Goal: Task Accomplishment & Management: Manage account settings

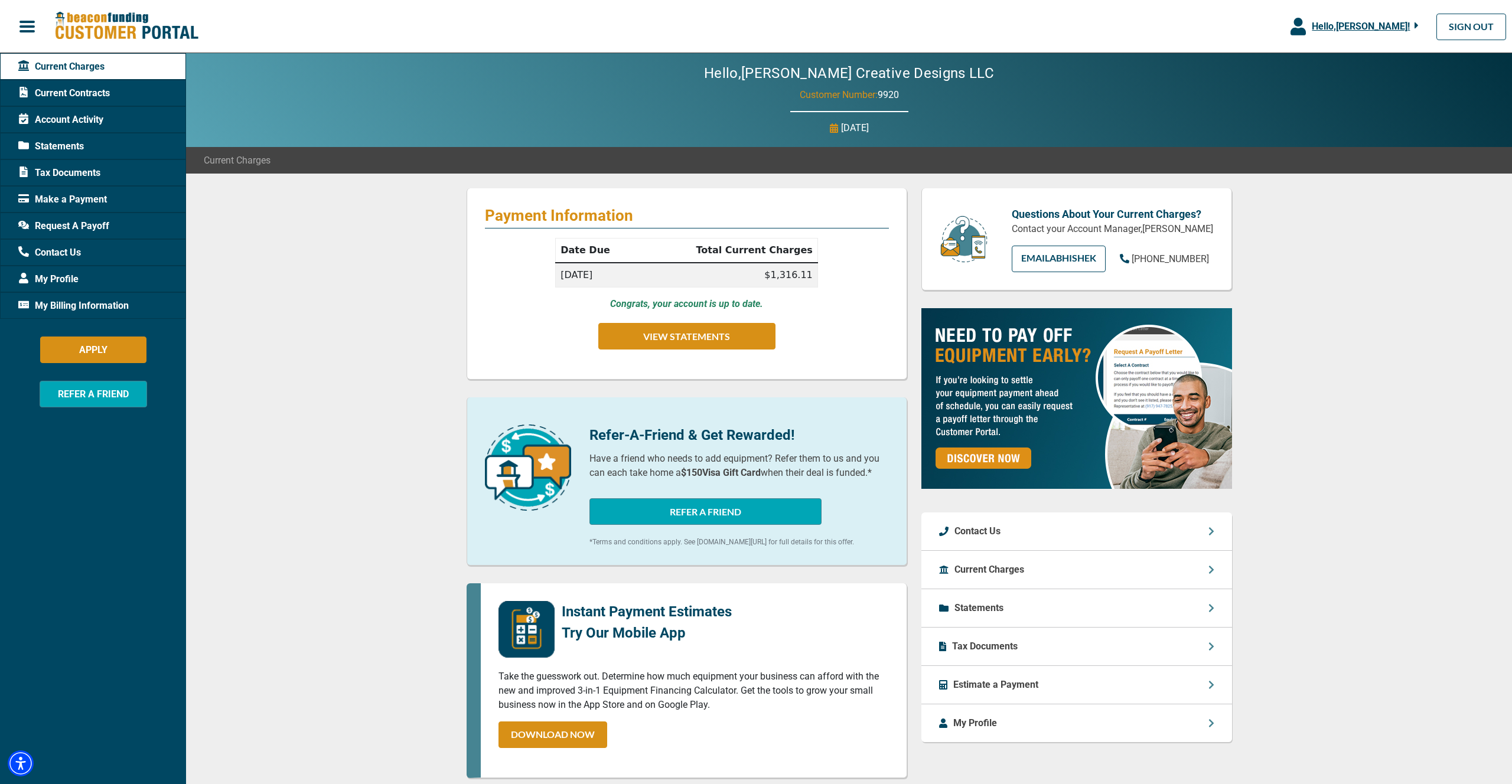
click at [406, 321] on div "Payment Information Date Due Total Current Charges [DATE] $1,316.11 Congrats, y…" at bounding box center [849, 597] width 1326 height 846
click at [85, 93] on span "Current Contracts" at bounding box center [64, 94] width 92 height 14
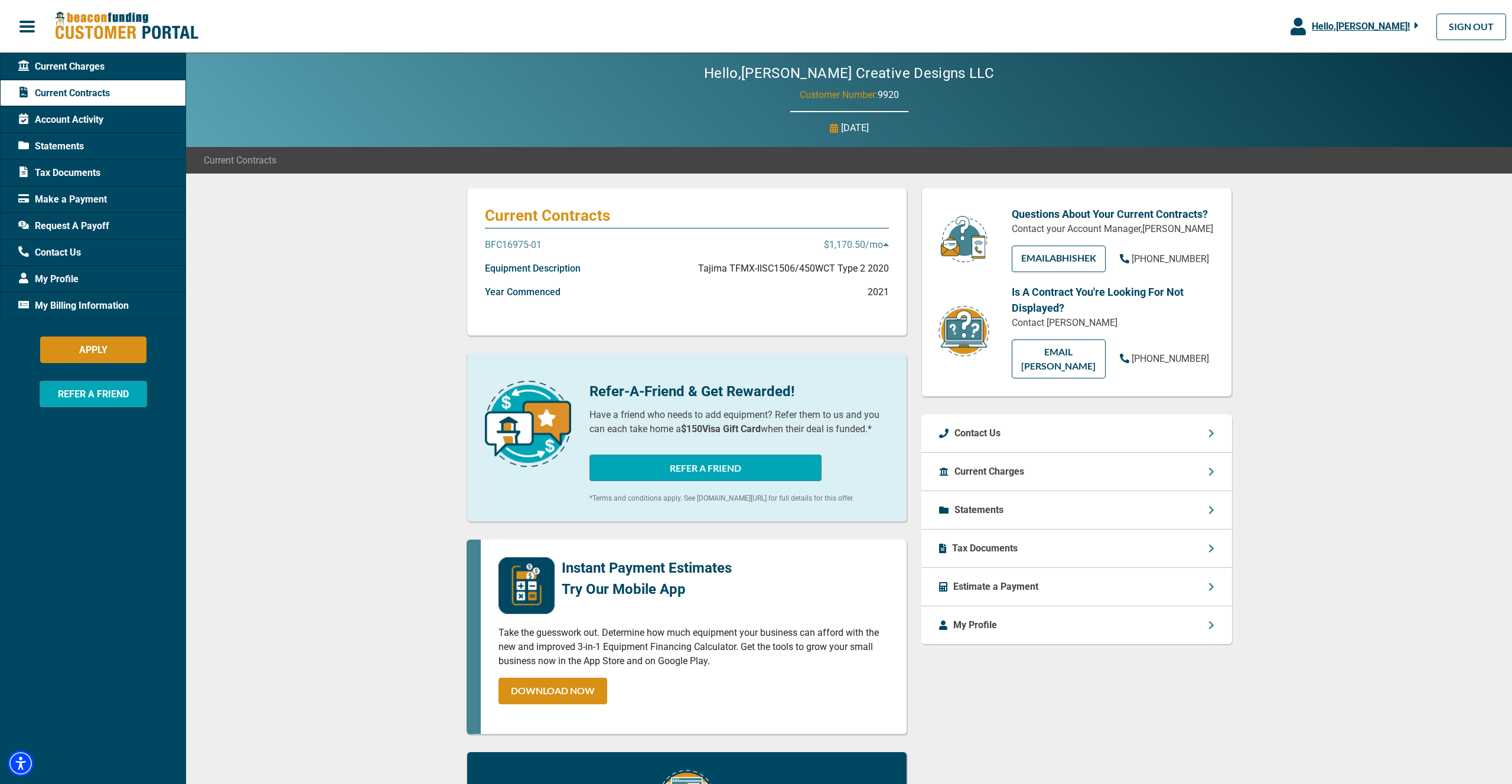
click at [62, 203] on span "Make a Payment" at bounding box center [63, 200] width 88 height 14
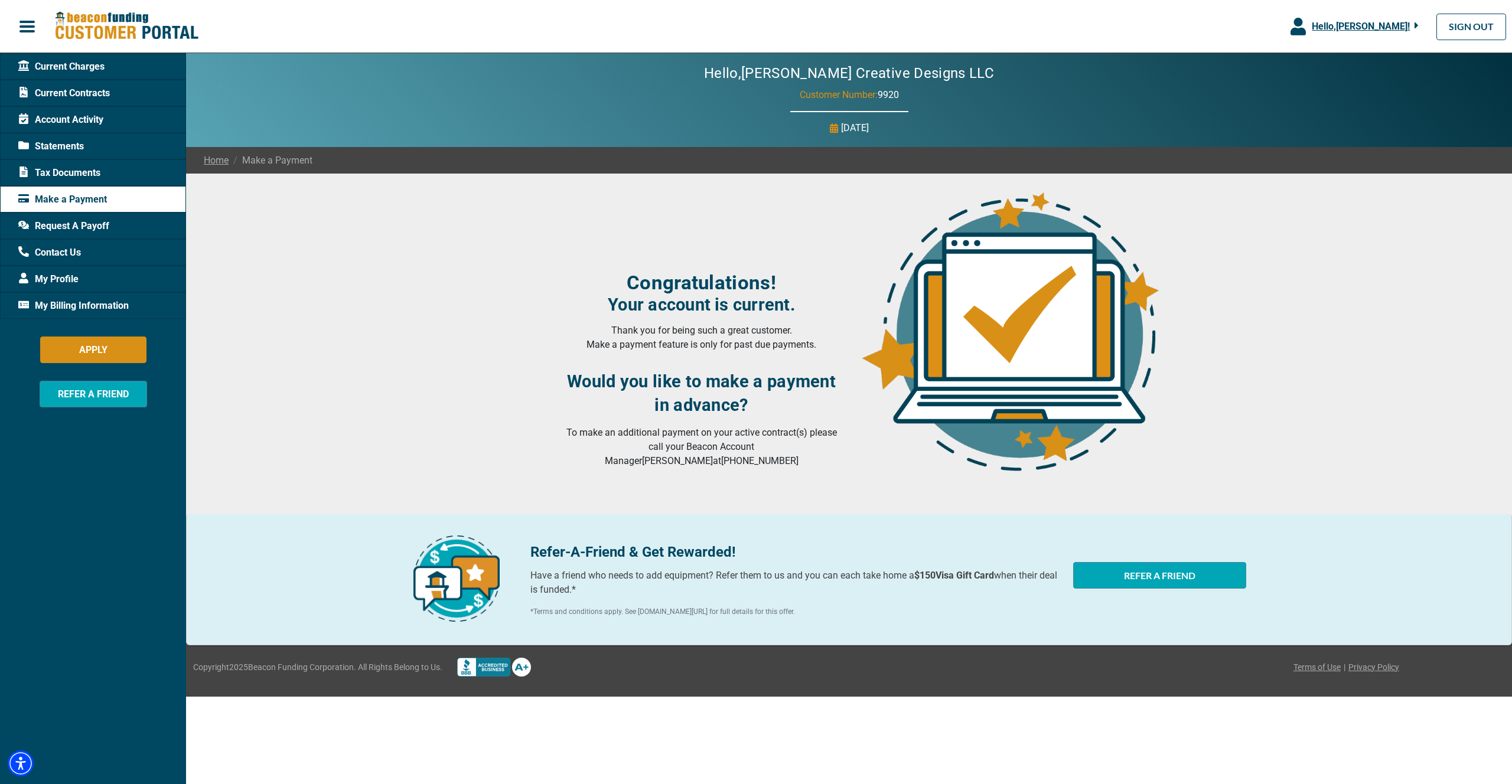
click at [64, 173] on span "Tax Documents" at bounding box center [59, 173] width 82 height 14
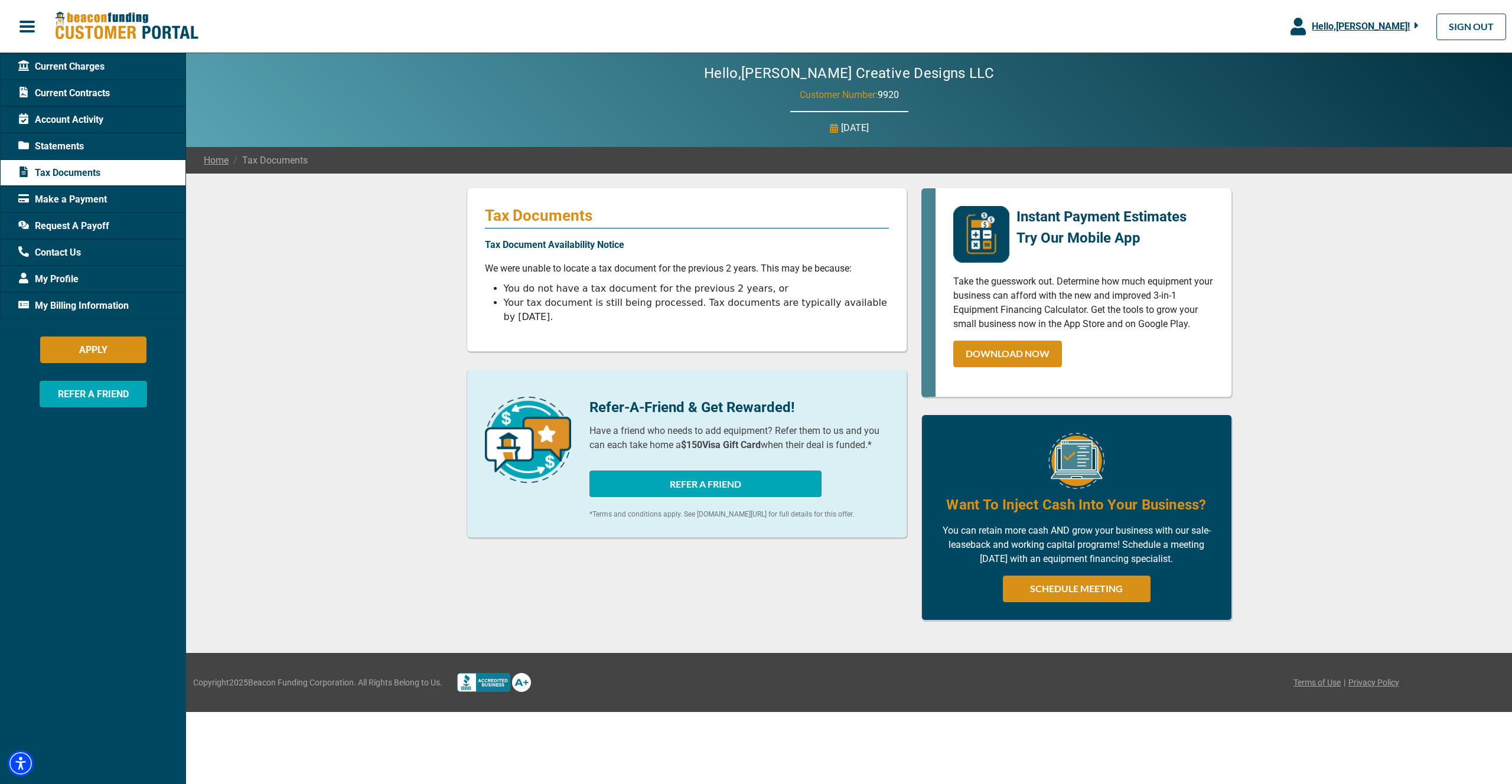
click at [72, 141] on span "Statements" at bounding box center [51, 147] width 65 height 14
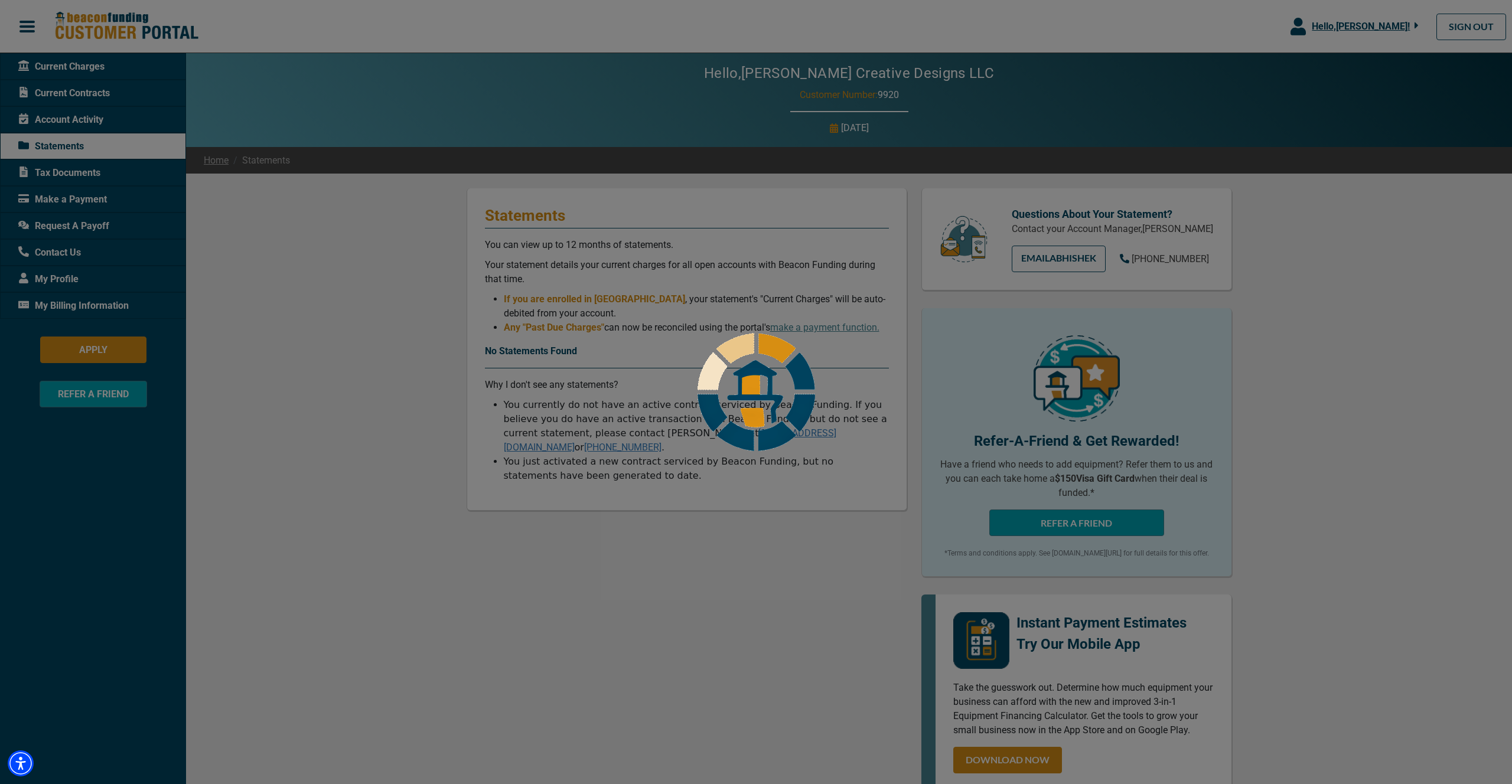
click at [75, 119] on div at bounding box center [756, 392] width 1512 height 784
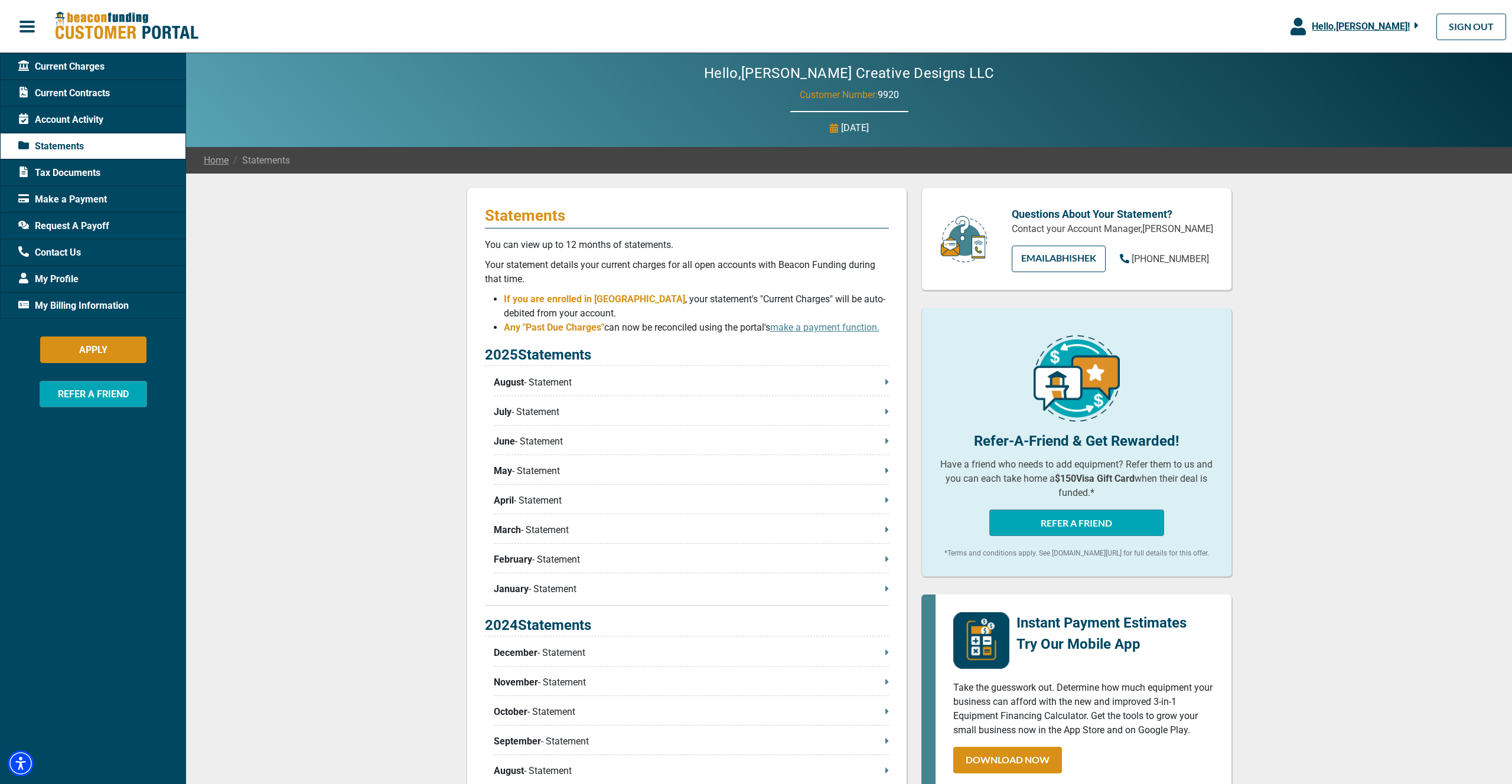
click at [79, 67] on span "Current Charges" at bounding box center [62, 67] width 87 height 14
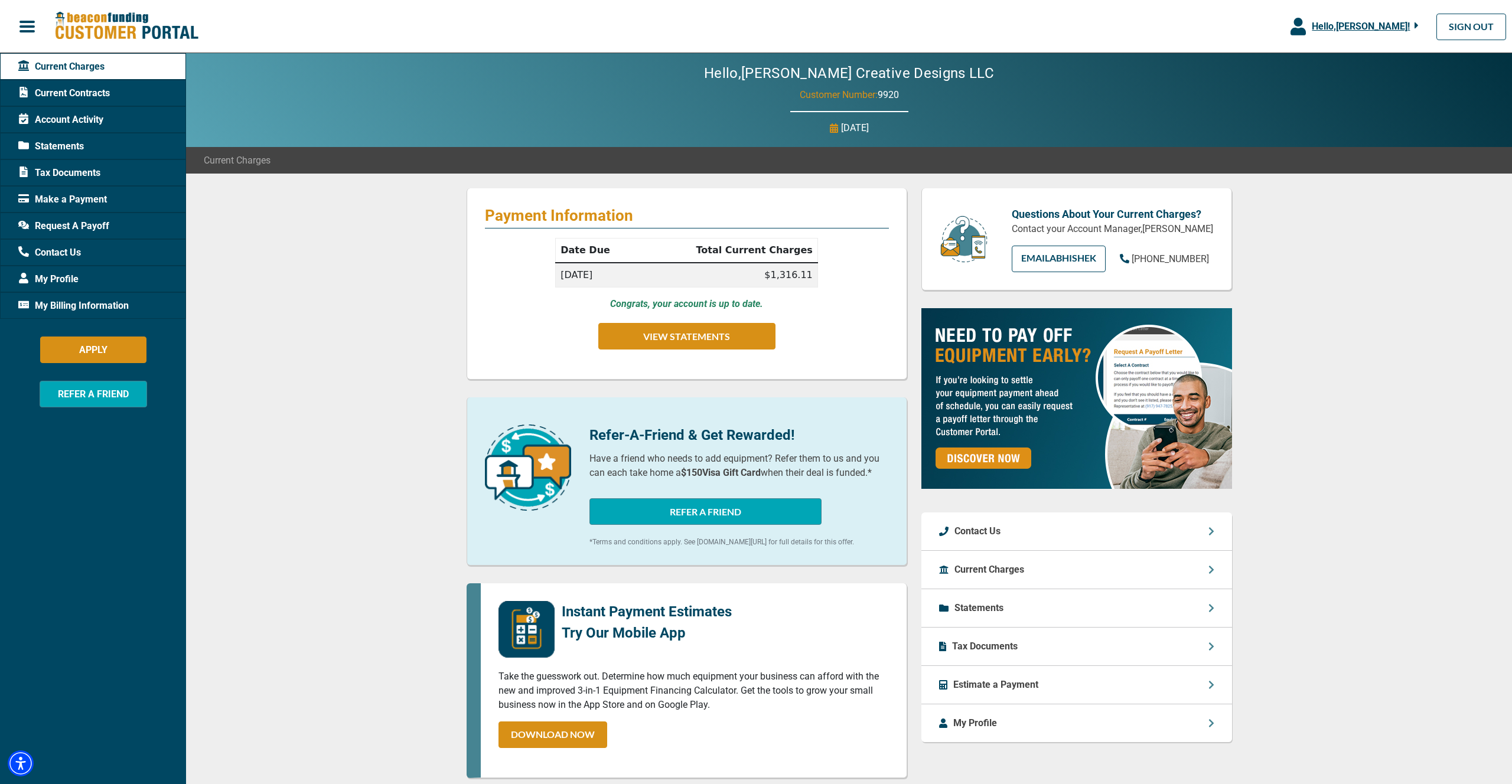
click at [64, 121] on span "Account Activity" at bounding box center [61, 120] width 85 height 14
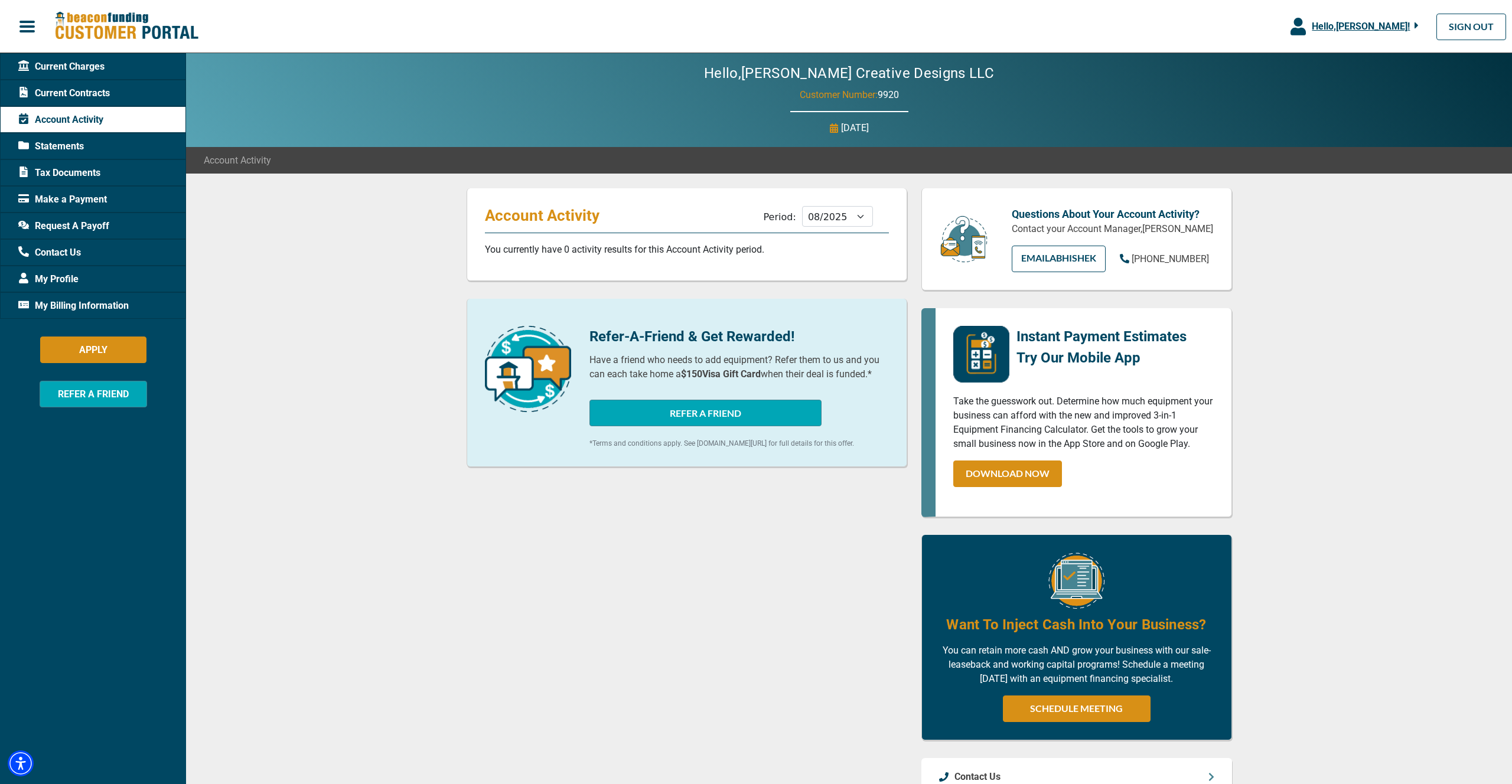
click at [62, 237] on div "Request A Payoff" at bounding box center [93, 226] width 186 height 26
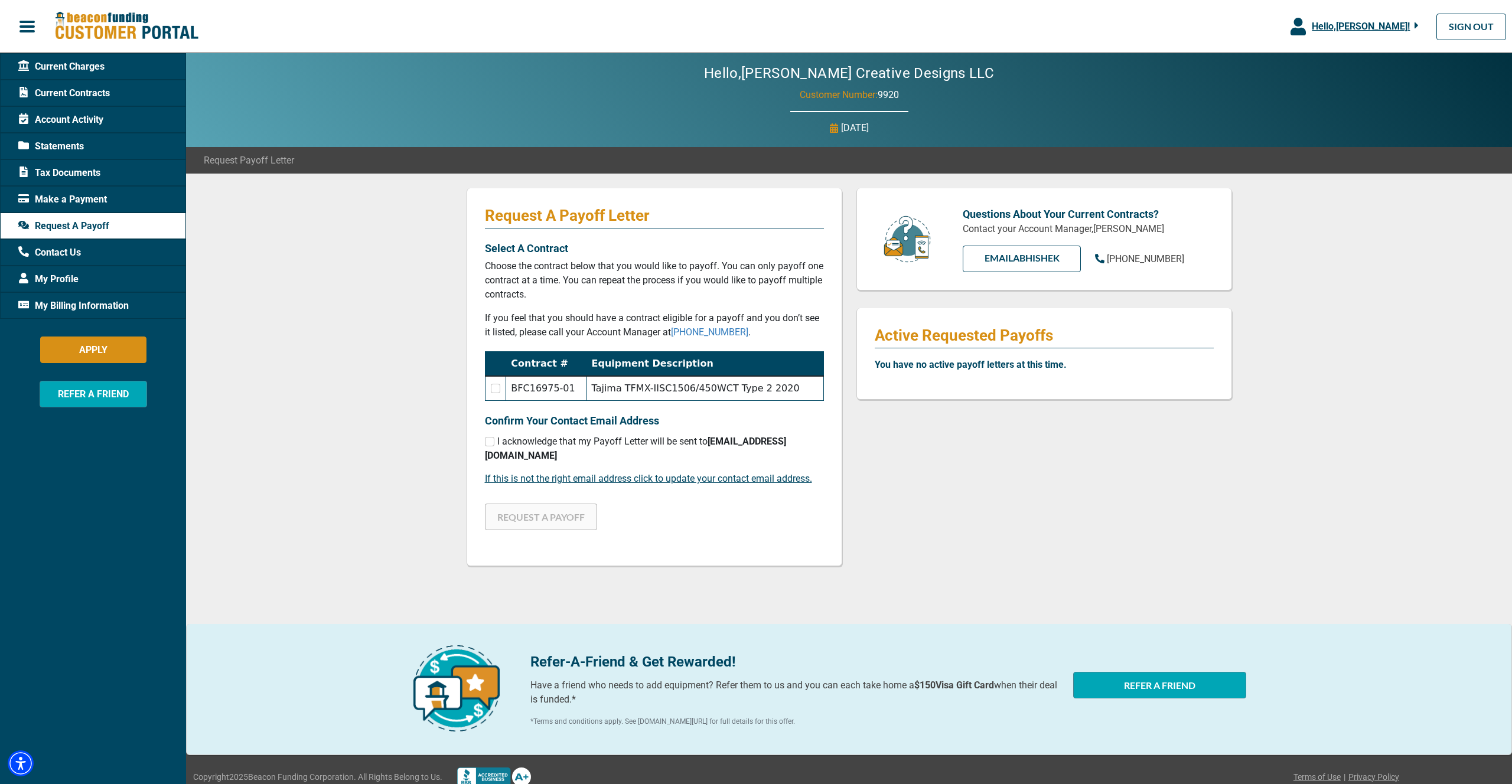
click at [498, 388] on input "checkbox" at bounding box center [495, 388] width 10 height 10
checkbox input "true"
click at [489, 445] on input "checkbox" at bounding box center [489, 441] width 10 height 10
checkbox input "true"
click at [533, 516] on button "REQUEST A PAYOFF" at bounding box center [541, 516] width 112 height 26
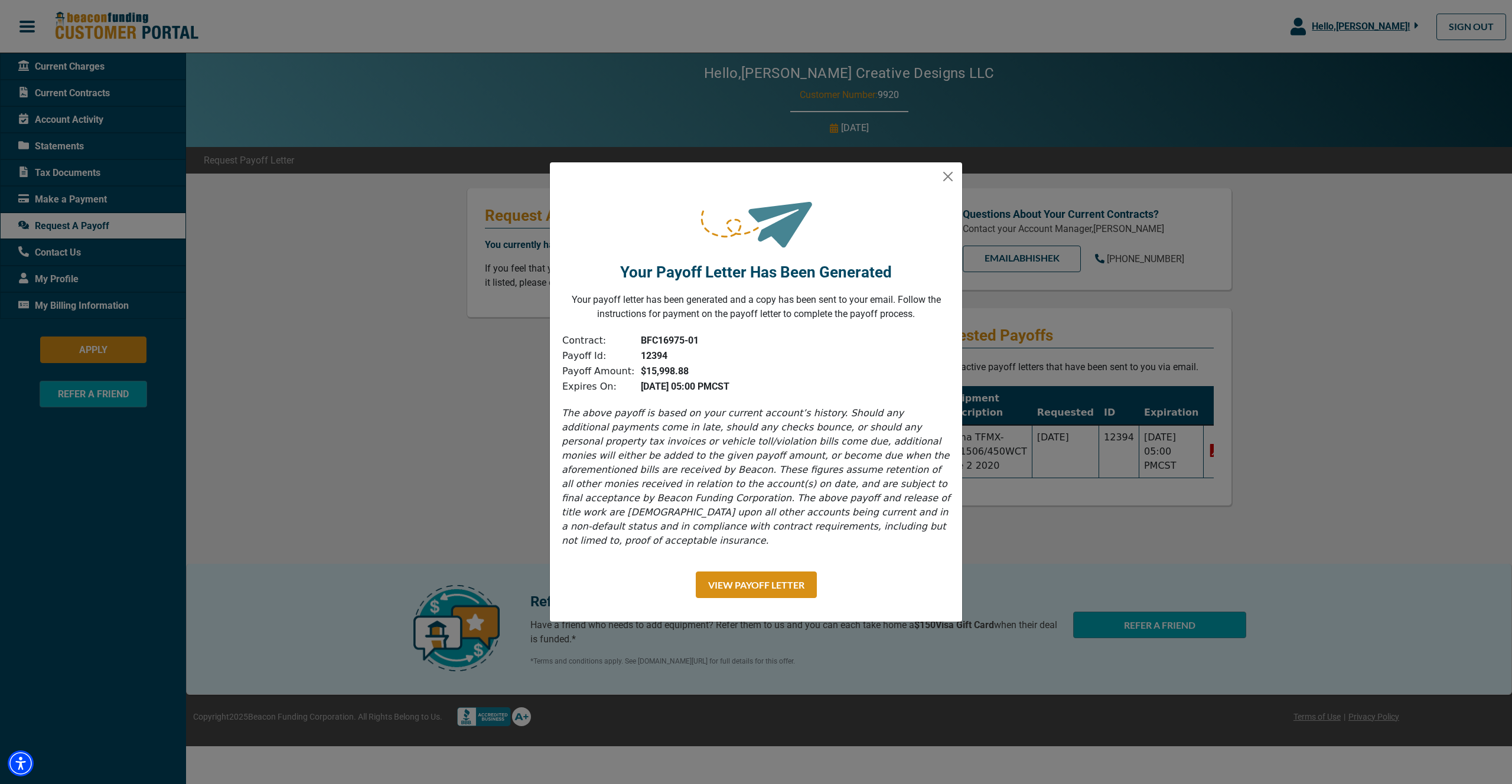
click at [591, 580] on div "Your Payoff Letter Has Been Generated Your payoff letter has been generated and…" at bounding box center [756, 392] width 413 height 461
click at [946, 183] on button "Close" at bounding box center [948, 176] width 19 height 19
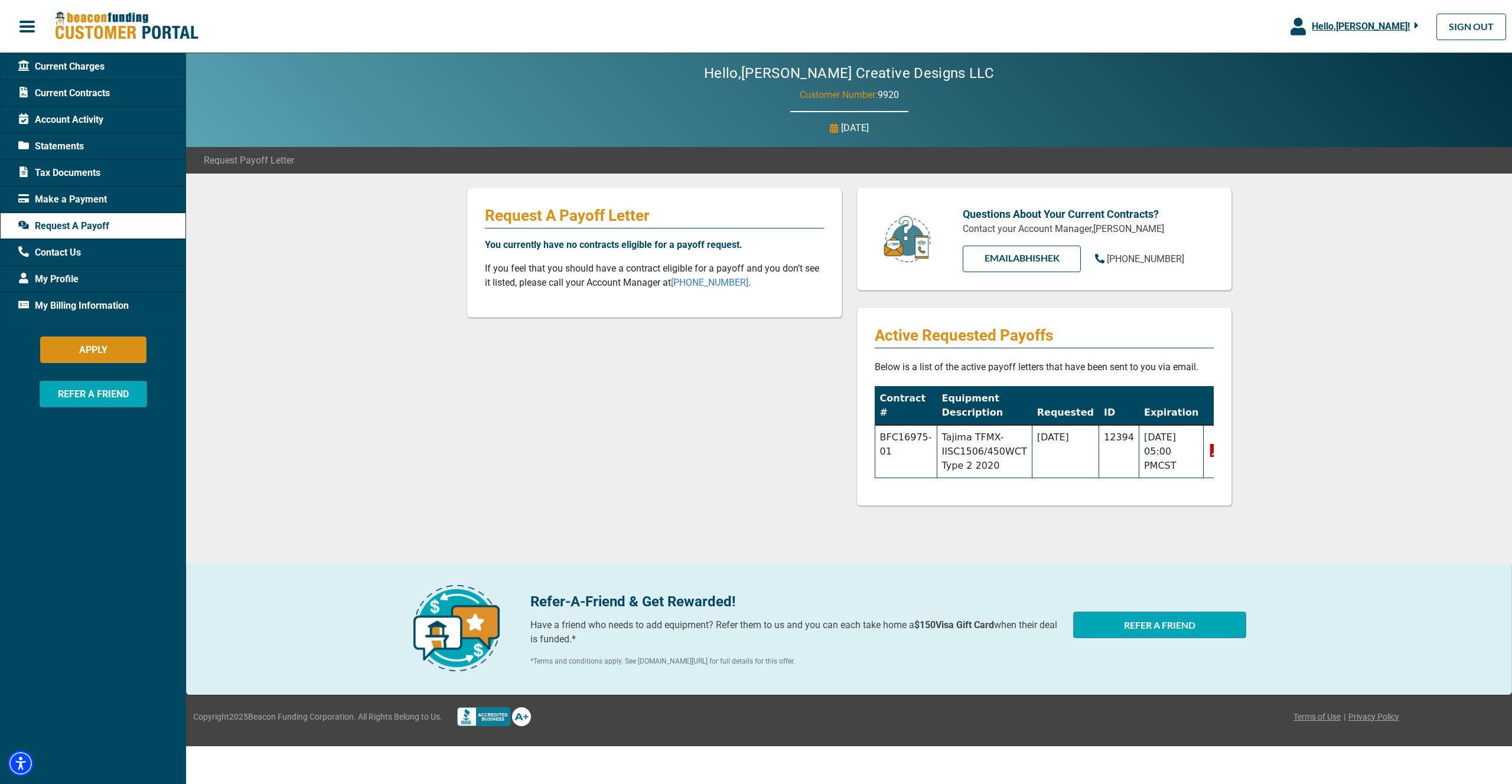
click at [1330, 349] on div "Request A Payoff Letter You currently have no contracts eligible for a payoff r…" at bounding box center [849, 431] width 1326 height 514
